Goal: Task Accomplishment & Management: Manage account settings

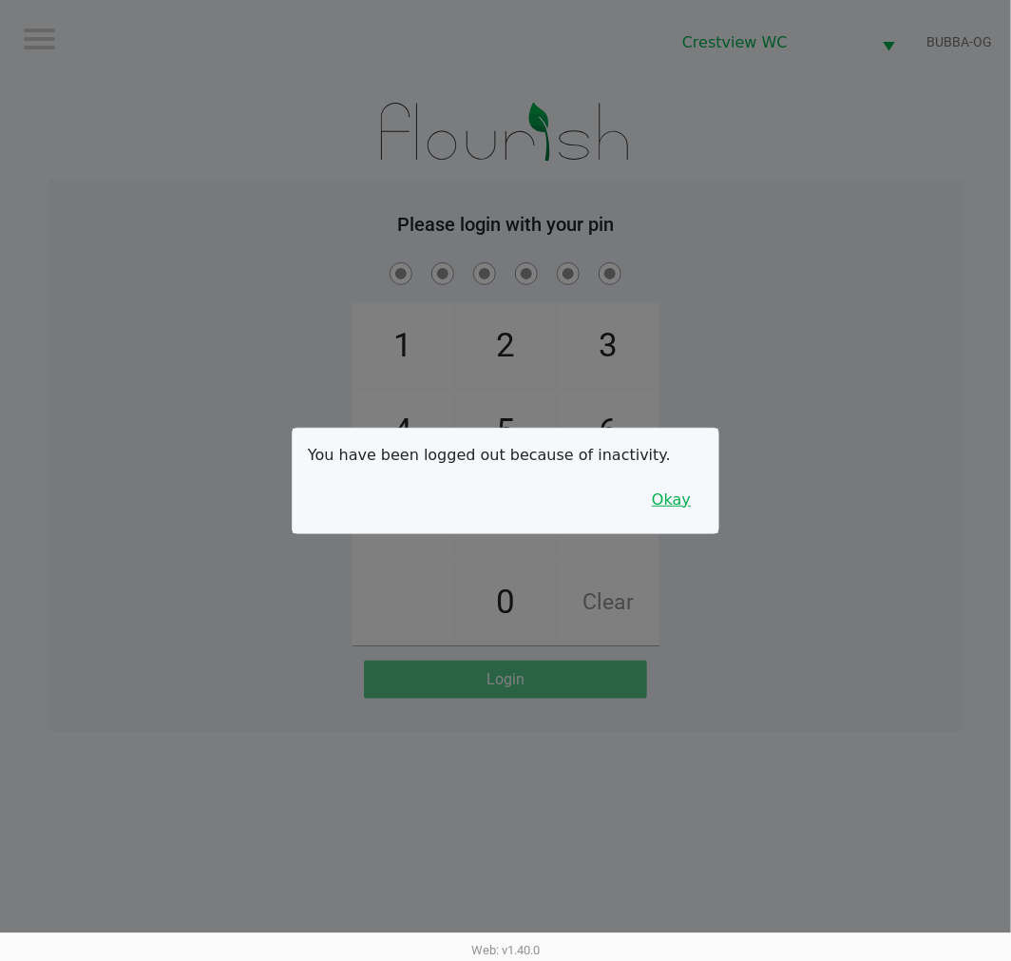
click at [694, 491] on button "Okay" at bounding box center [672, 500] width 64 height 36
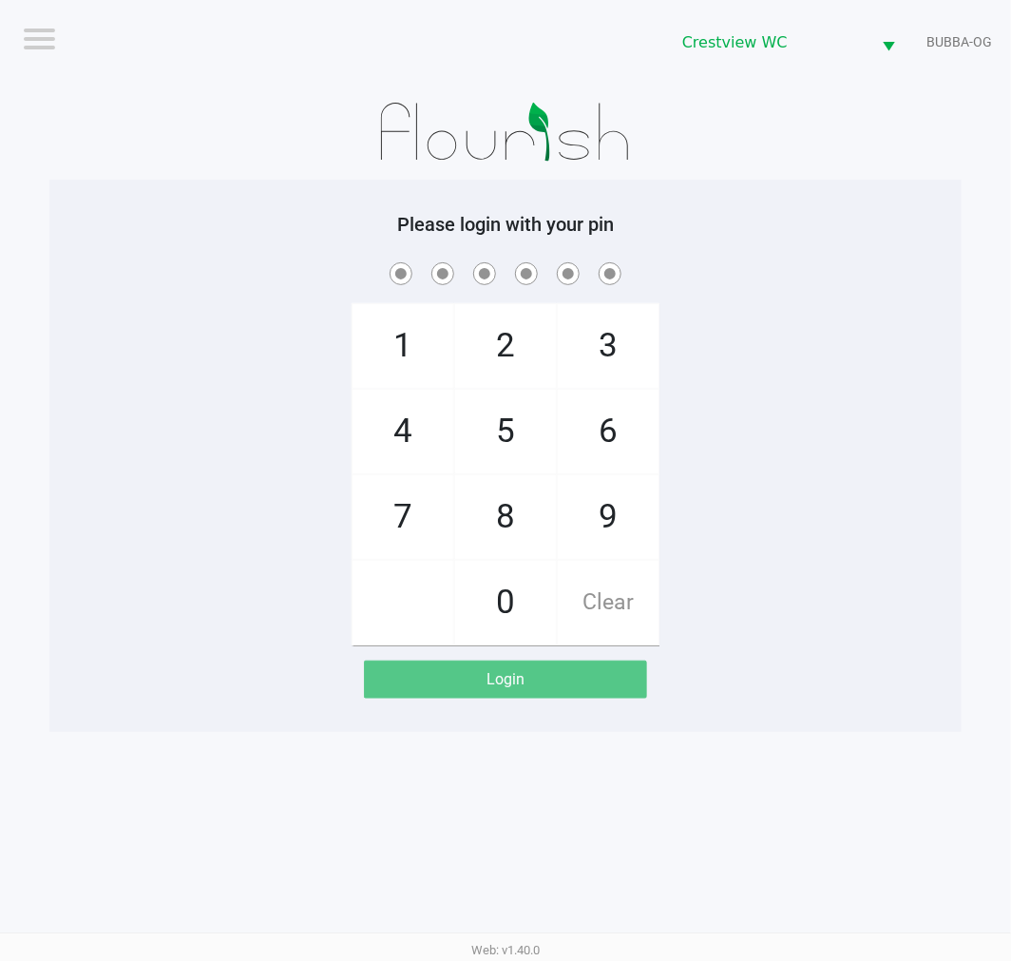
click at [391, 494] on span "7" at bounding box center [403, 517] width 101 height 84
checkbox input "true"
click at [575, 502] on span "9" at bounding box center [608, 517] width 101 height 84
checkbox input "true"
click at [501, 359] on span "2" at bounding box center [505, 346] width 101 height 84
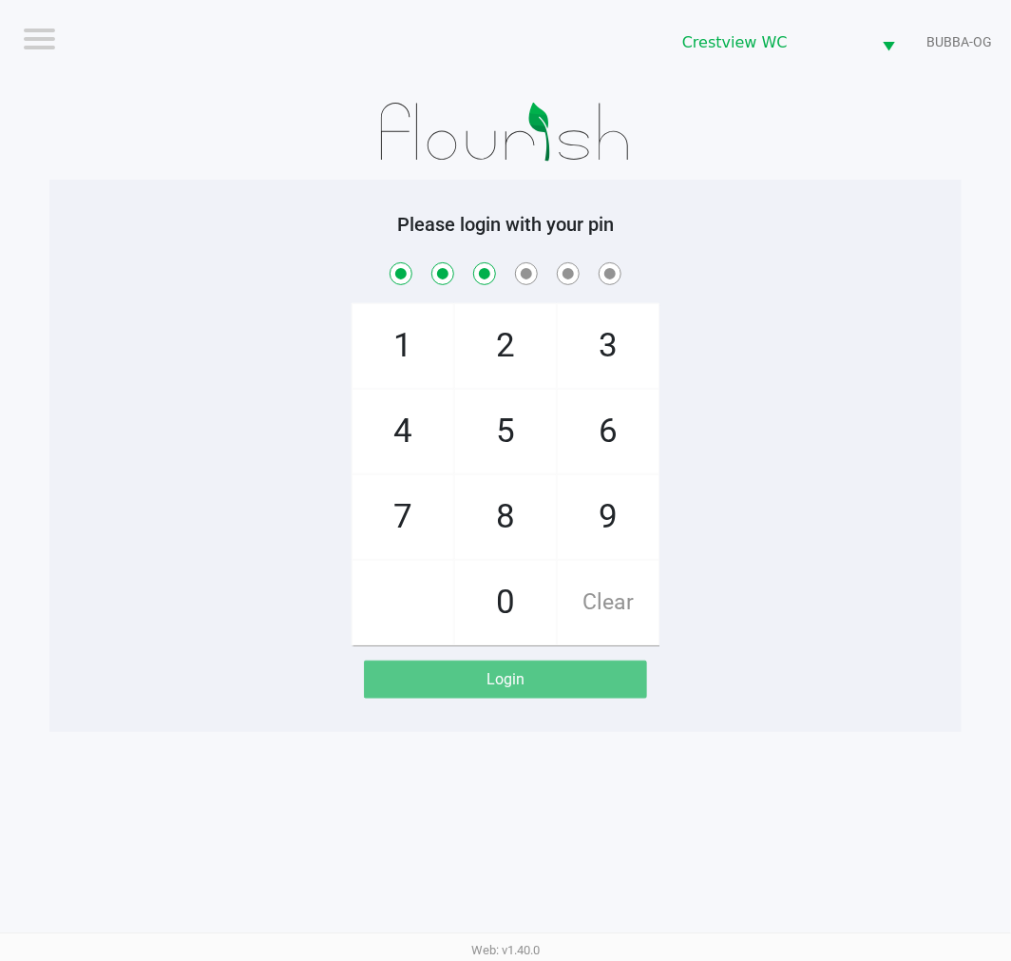
checkbox input "true"
click at [513, 599] on span "0" at bounding box center [505, 603] width 101 height 84
checkbox input "true"
click at [420, 528] on span "7" at bounding box center [403, 517] width 101 height 84
checkbox input "true"
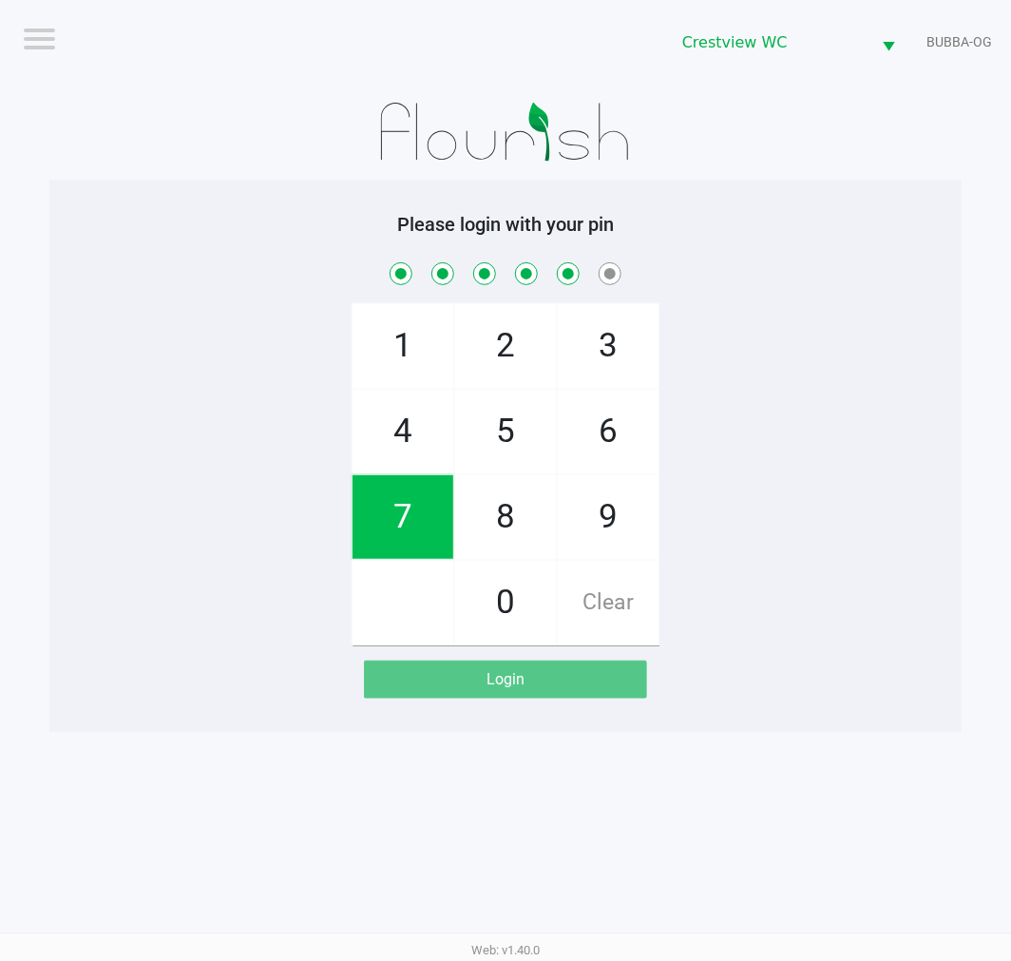
click at [520, 519] on span "8" at bounding box center [505, 517] width 101 height 84
checkbox input "true"
